Goal: Task Accomplishment & Management: Use online tool/utility

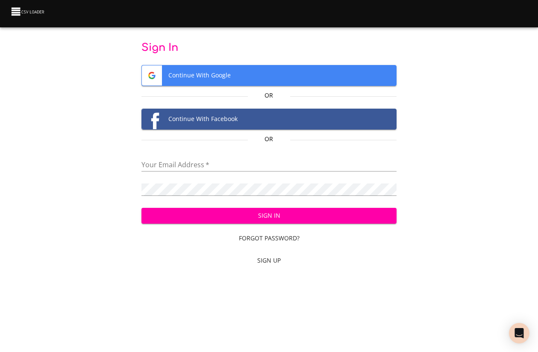
click at [255, 73] on span "Continue With Google" at bounding box center [269, 75] width 255 height 20
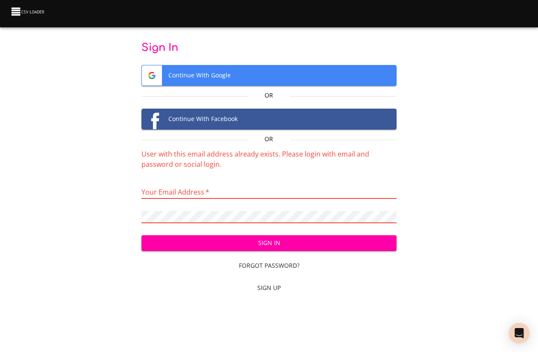
click at [247, 194] on input "email" at bounding box center [269, 192] width 256 height 12
drag, startPoint x: 225, startPoint y: 194, endPoint x: 138, endPoint y: 190, distance: 87.7
click at [138, 190] on div "Sign In Continue With Google Or Continue With Facebook Or User with this email …" at bounding box center [269, 169] width 511 height 256
type input "[EMAIL_ADDRESS][PERSON_NAME][DOMAIN_NAME]"
click at [229, 244] on span "Sign In" at bounding box center [269, 243] width 242 height 11
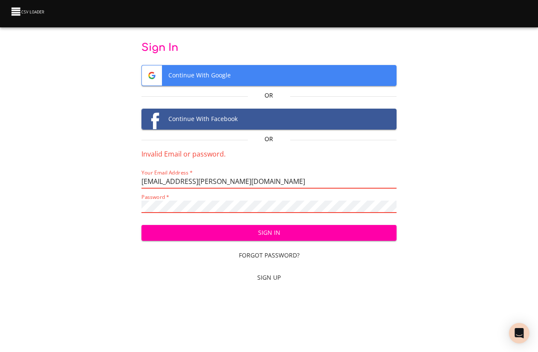
click at [127, 202] on div "Sign In Continue With Google Or Continue With Facebook Or Invalid Email or pass…" at bounding box center [269, 164] width 511 height 246
click at [193, 235] on span "Sign In" at bounding box center [269, 232] width 242 height 11
click at [112, 197] on div "Sign In Continue With Google Or Continue With Facebook Or Invalid Email or pass…" at bounding box center [269, 164] width 511 height 246
click at [141, 225] on button "Sign In" at bounding box center [269, 233] width 256 height 16
click at [249, 257] on span "Forgot Password?" at bounding box center [269, 255] width 249 height 11
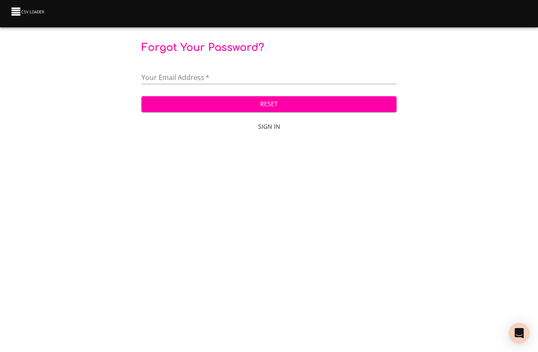
click at [222, 78] on input "email" at bounding box center [269, 78] width 256 height 12
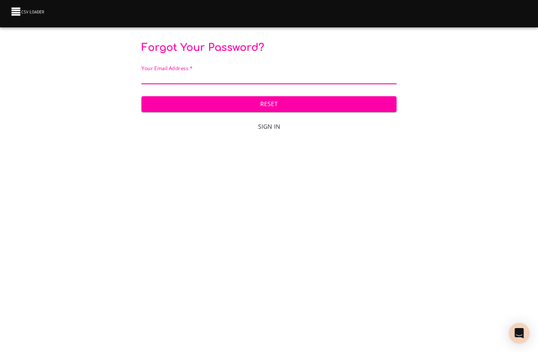
type input "[EMAIL_ADDRESS][PERSON_NAME][DOMAIN_NAME]"
click at [230, 106] on span "Reset" at bounding box center [269, 104] width 242 height 11
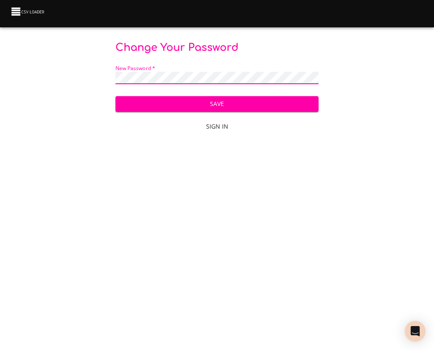
scroll to position [0, 0]
click at [61, 77] on div "Change Your Password New Password   * Save Sign In" at bounding box center [217, 88] width 406 height 95
click at [56, 158] on body "Change Your Password New Password   * Save Sign In" at bounding box center [217, 175] width 434 height 350
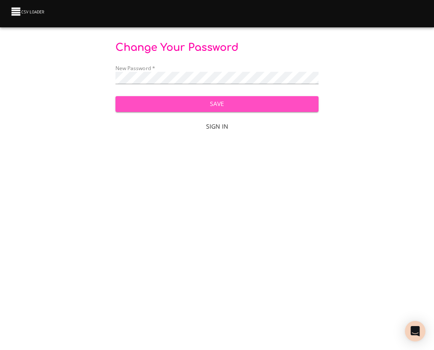
click at [184, 100] on span "Save" at bounding box center [217, 104] width 190 height 11
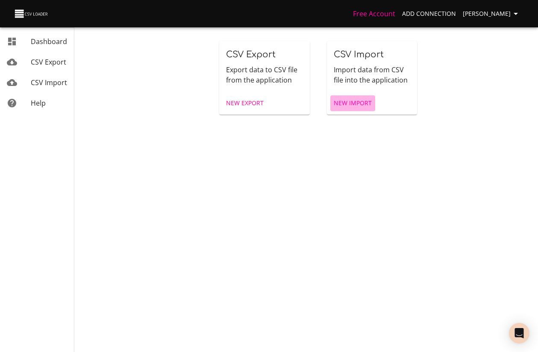
click at [360, 103] on span "New Import" at bounding box center [353, 103] width 38 height 11
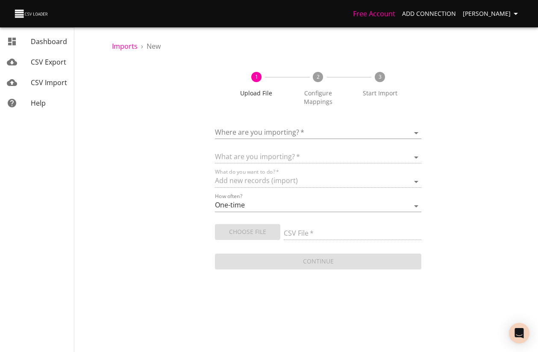
click at [329, 133] on body "Free Account Add Connection Adar Earon Dashboard CSV Export CSV Import Help Imp…" at bounding box center [269, 176] width 538 height 352
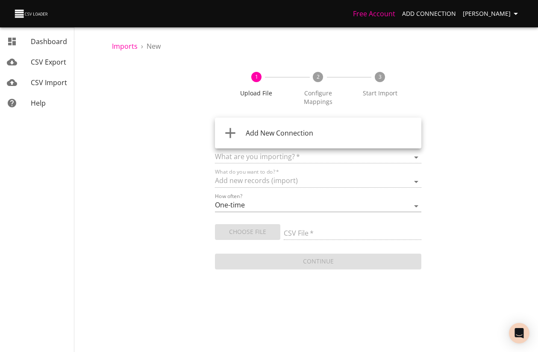
click at [329, 133] on div "Add New Connection" at bounding box center [330, 133] width 169 height 10
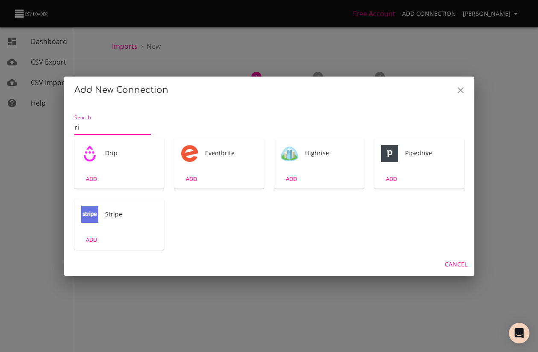
type input "r"
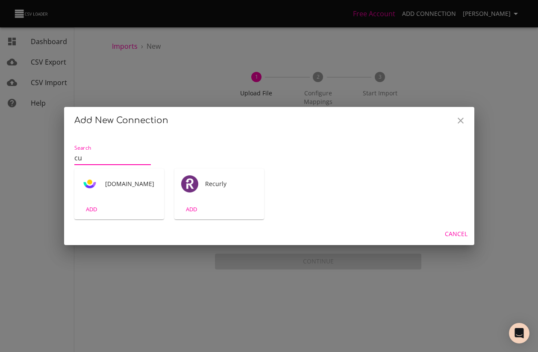
type input "c"
type input "b"
type input "s"
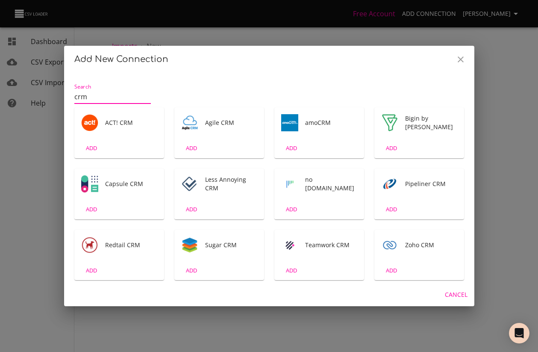
type input "crm"
click at [210, 248] on span "Sugar CRM" at bounding box center [231, 245] width 52 height 9
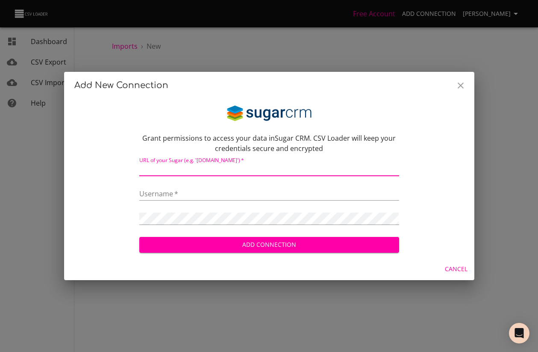
click at [227, 174] on input "text" at bounding box center [269, 170] width 260 height 12
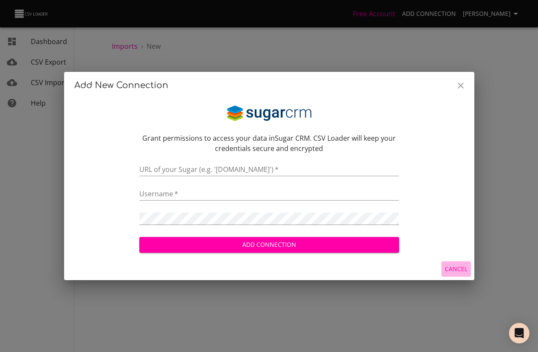
click at [433, 268] on span "Cancel" at bounding box center [456, 269] width 23 height 11
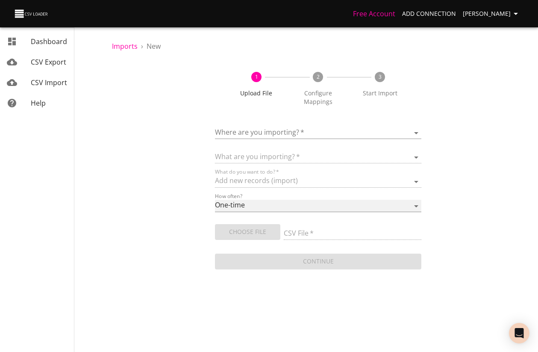
click at [306, 206] on select "One-time Auto import" at bounding box center [318, 206] width 206 height 12
click at [215, 200] on select "One-time Auto import" at bounding box center [318, 206] width 206 height 12
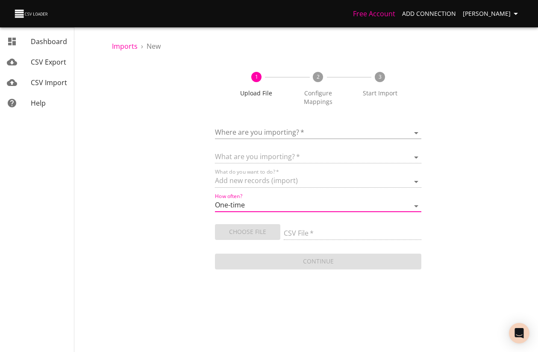
click at [271, 230] on div "Choose File" at bounding box center [249, 230] width 69 height 19
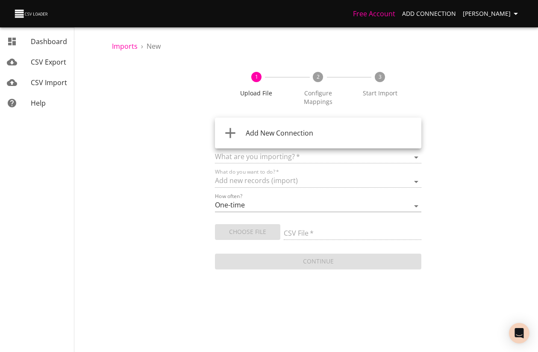
click at [314, 137] on body "Free Account Add Connection Adar Earon Dashboard CSV Export CSV Import Help Imp…" at bounding box center [269, 176] width 538 height 352
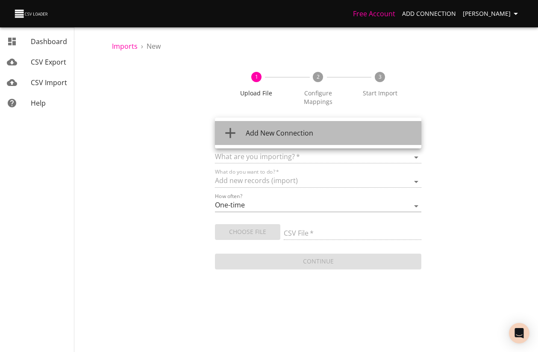
click at [303, 137] on span "Add New Connection" at bounding box center [280, 132] width 68 height 9
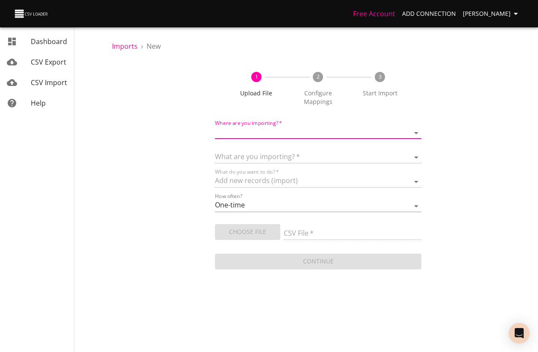
click at [57, 84] on span "CSV Import" at bounding box center [49, 82] width 36 height 9
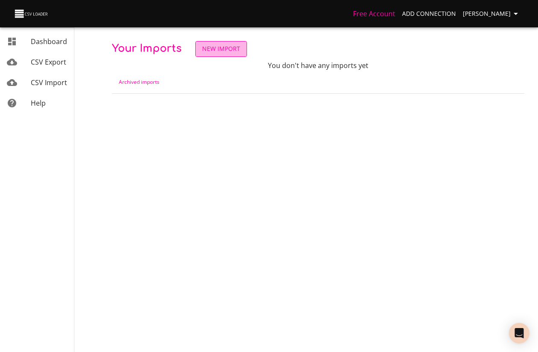
click at [226, 50] on span "New Import" at bounding box center [221, 49] width 38 height 11
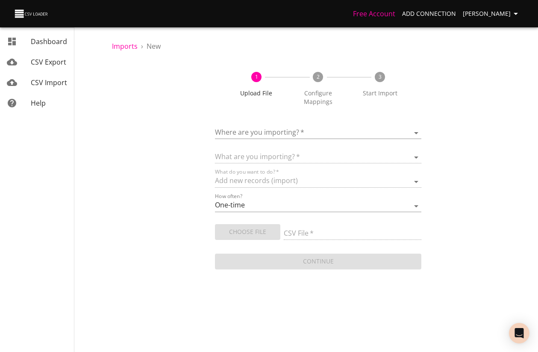
click at [57, 78] on span "CSV Import" at bounding box center [49, 82] width 36 height 9
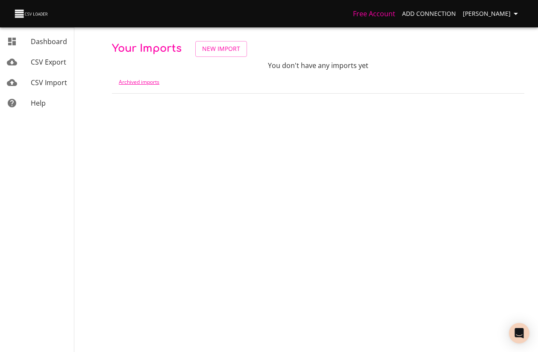
click at [132, 82] on link "Archived imports" at bounding box center [139, 81] width 41 height 7
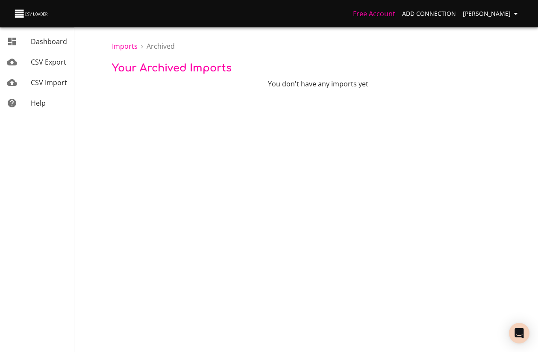
click at [63, 64] on span "CSV Export" at bounding box center [48, 61] width 35 height 9
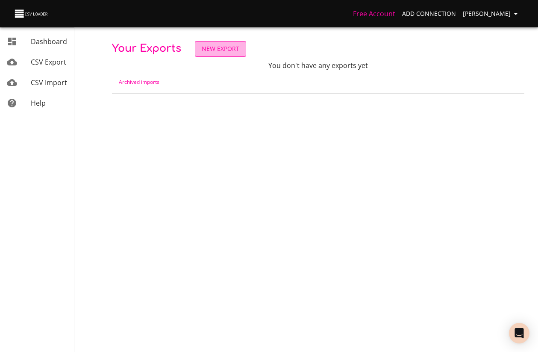
click at [225, 50] on span "New Export" at bounding box center [221, 49] width 38 height 11
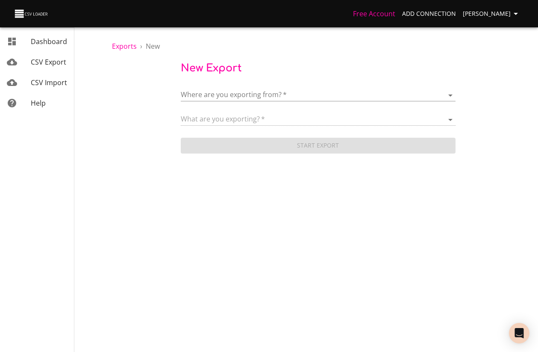
click at [49, 82] on span "CSV Import" at bounding box center [49, 82] width 36 height 9
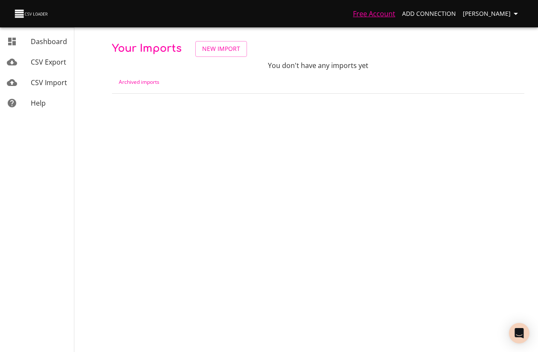
click at [378, 13] on link "Free Account" at bounding box center [374, 13] width 42 height 9
